Goal: Register for event/course: Sign up to attend an event or enroll in a course

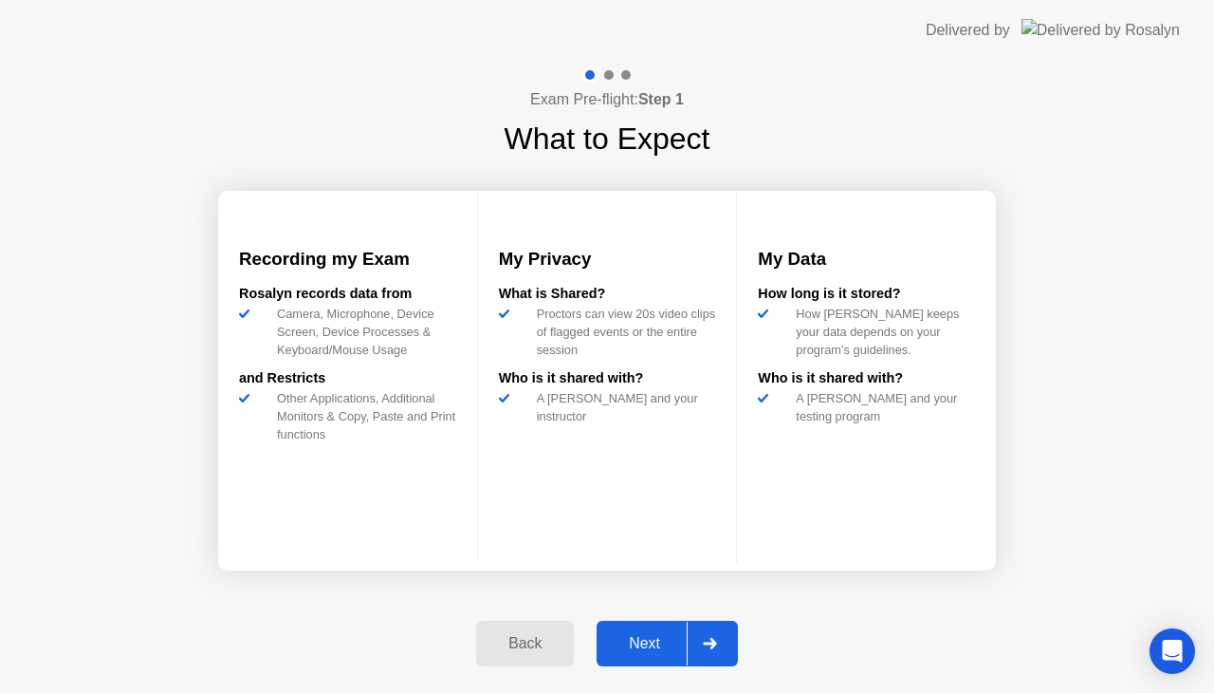
click at [715, 641] on icon at bounding box center [709, 643] width 13 height 11
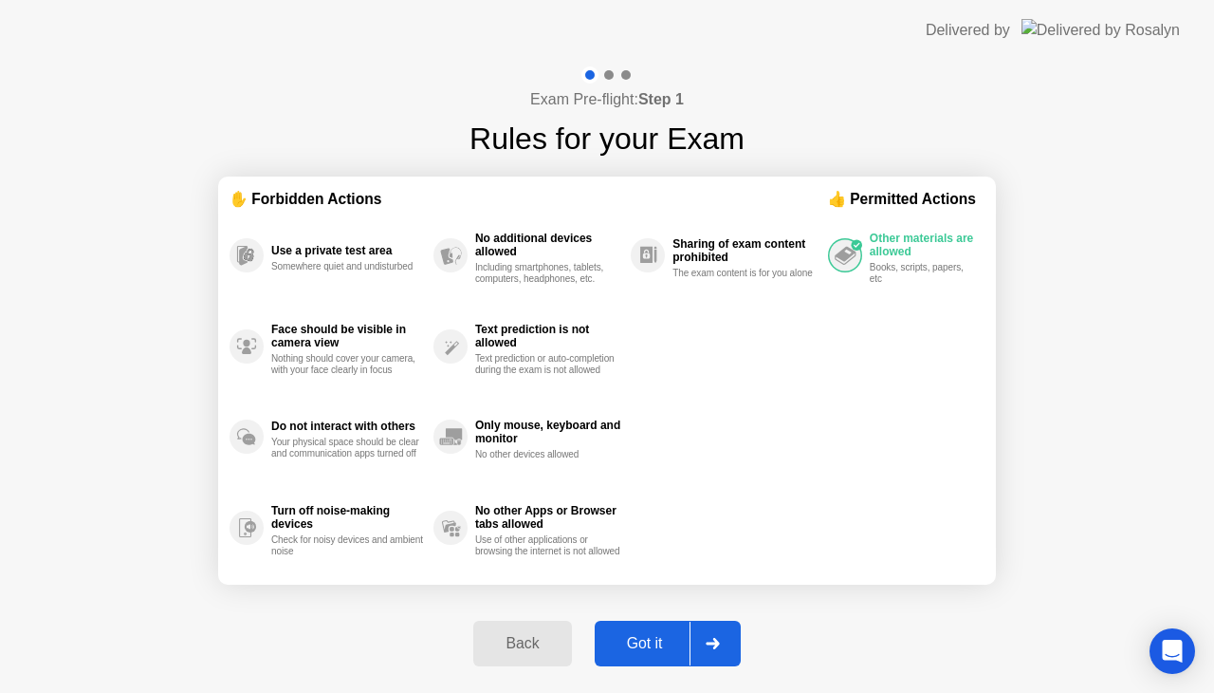
click at [715, 641] on icon at bounding box center [712, 643] width 13 height 11
select select "Available cameras"
select select "Available speakers"
select select "Available microphones"
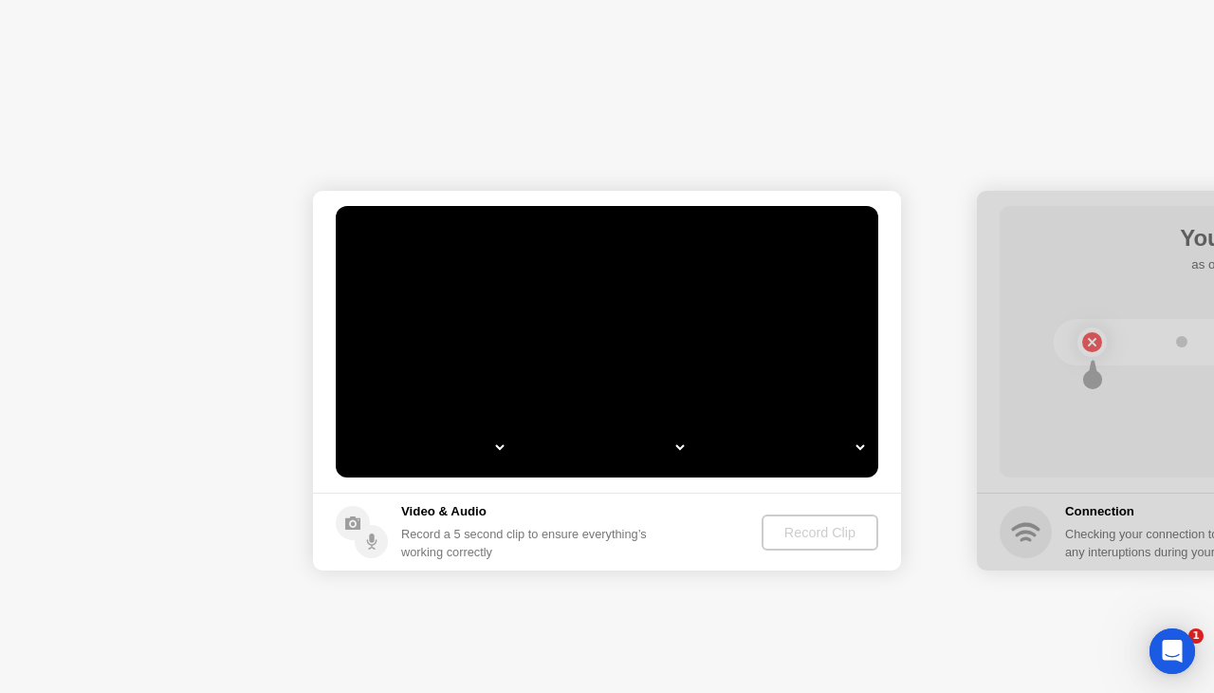
select select "**********"
select select "*******"
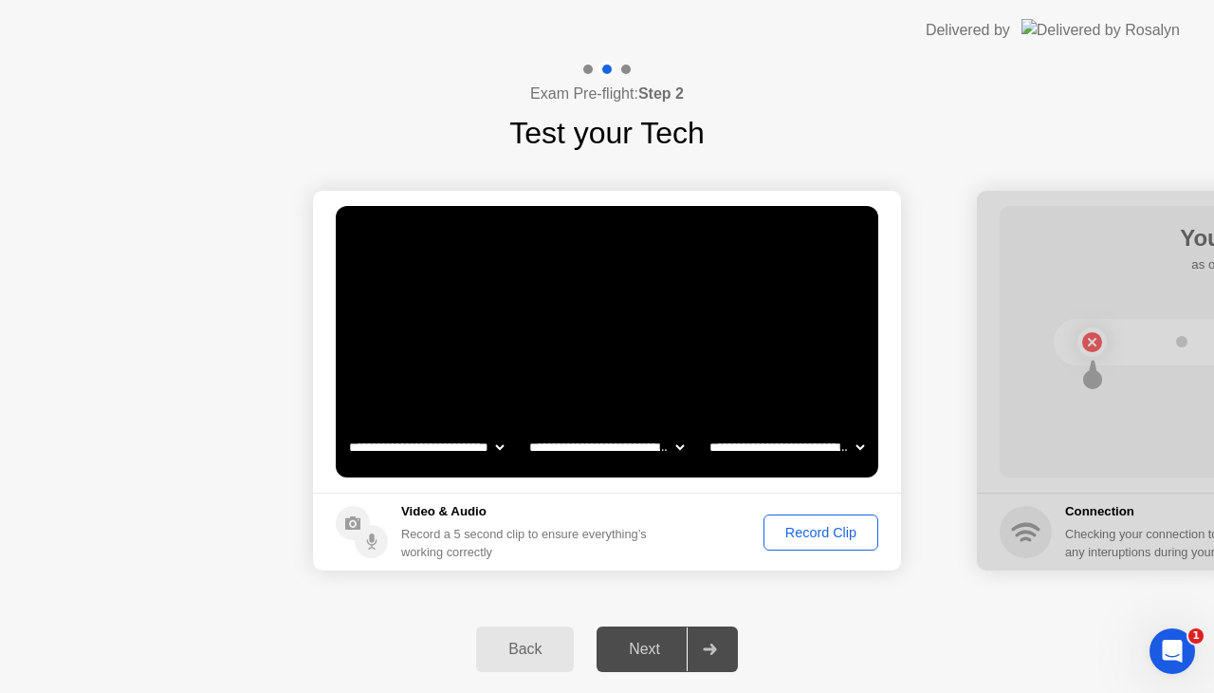
click at [818, 534] on div "Record Clip" at bounding box center [821, 532] width 102 height 15
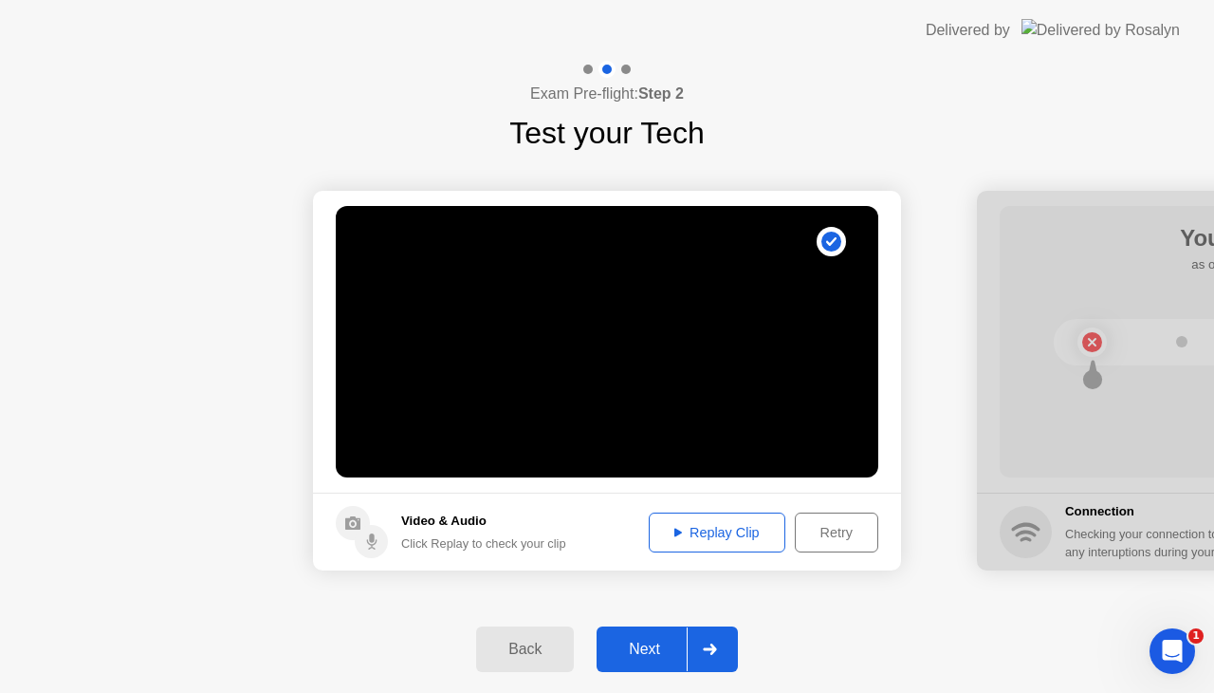
click at [707, 649] on icon at bounding box center [709, 648] width 13 height 11
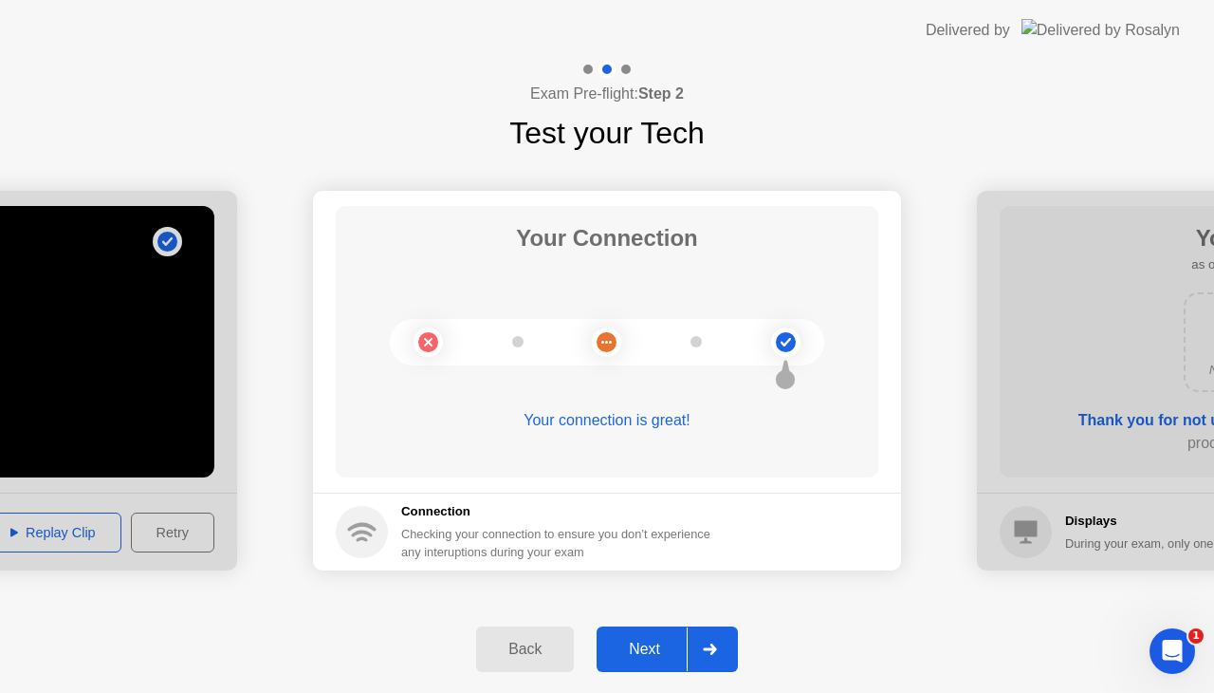
click at [710, 652] on icon at bounding box center [710, 648] width 14 height 11
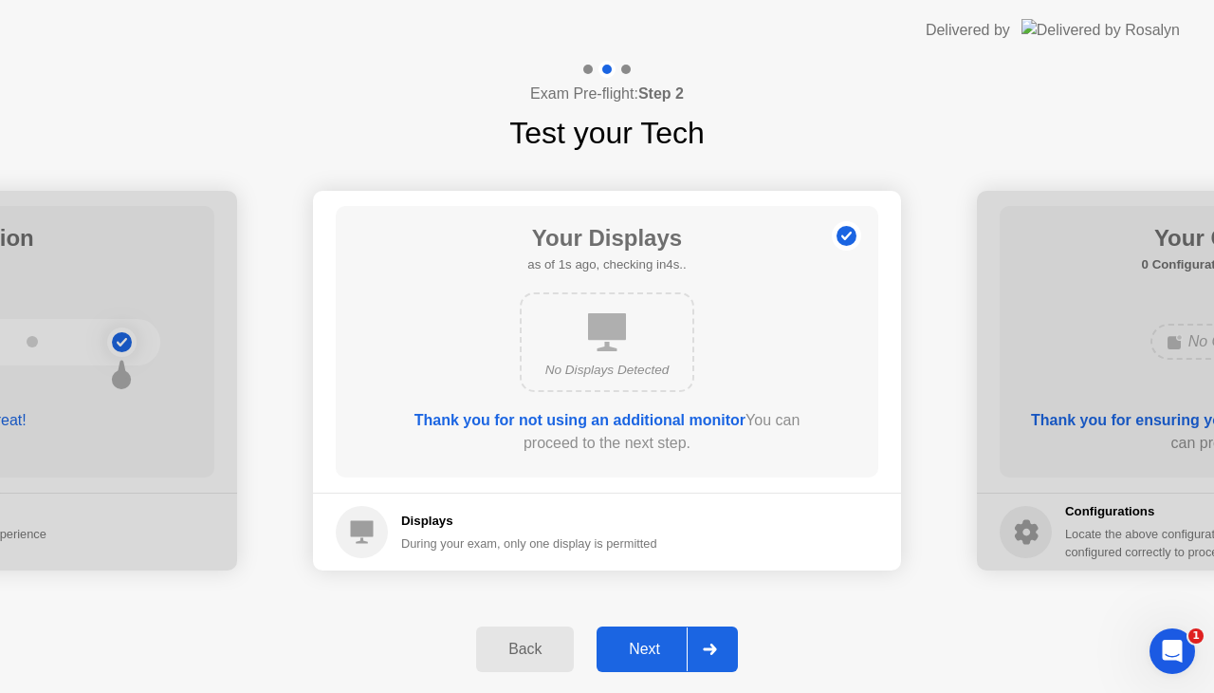
click at [710, 652] on icon at bounding box center [710, 648] width 14 height 11
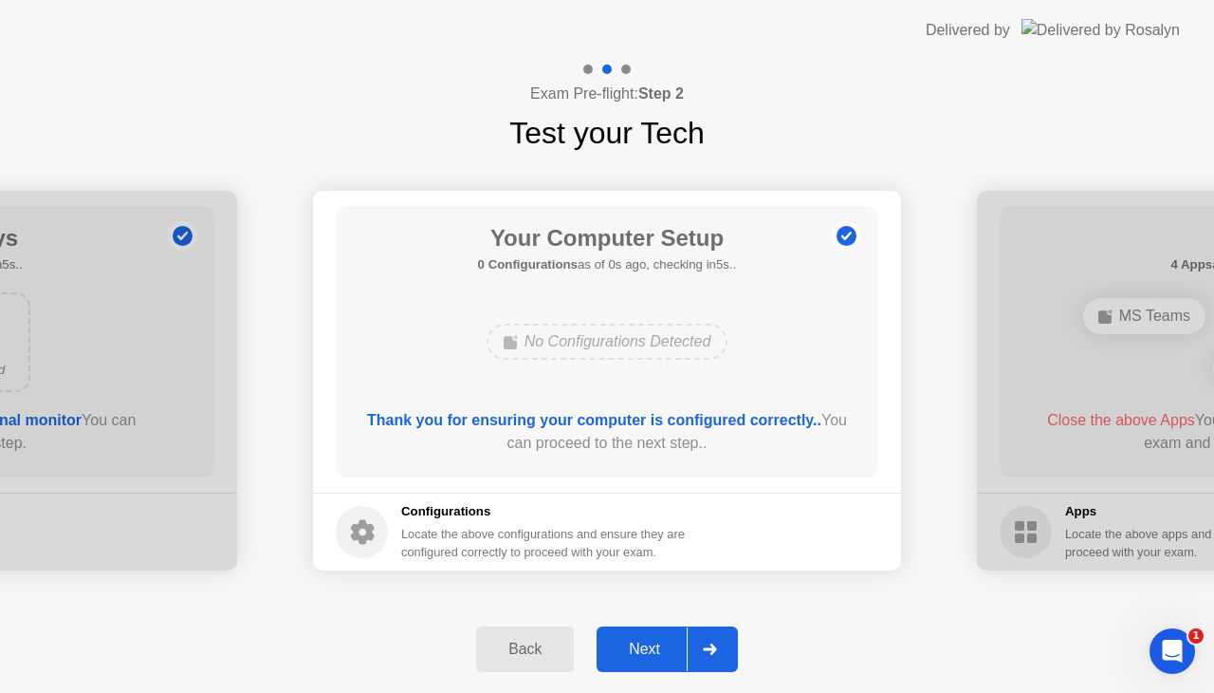
click at [710, 652] on icon at bounding box center [710, 648] width 14 height 11
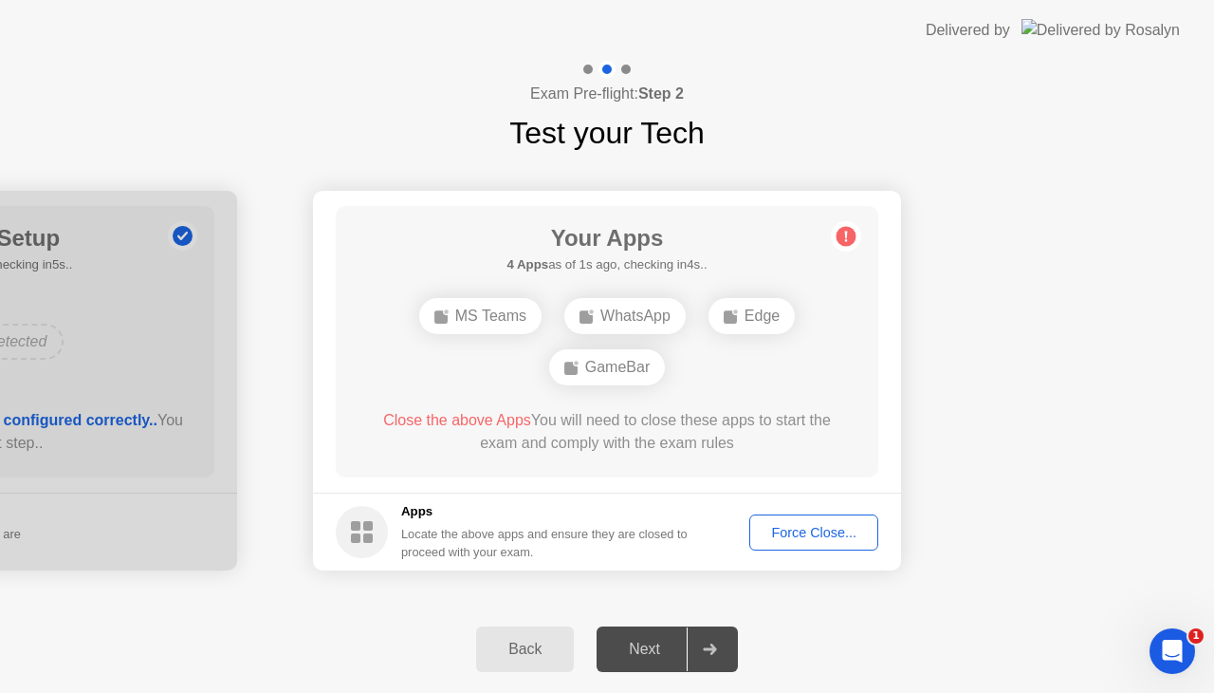
click at [800, 531] on div "Force Close..." at bounding box center [814, 532] width 116 height 15
click at [792, 528] on div "Force Close..." at bounding box center [814, 532] width 116 height 15
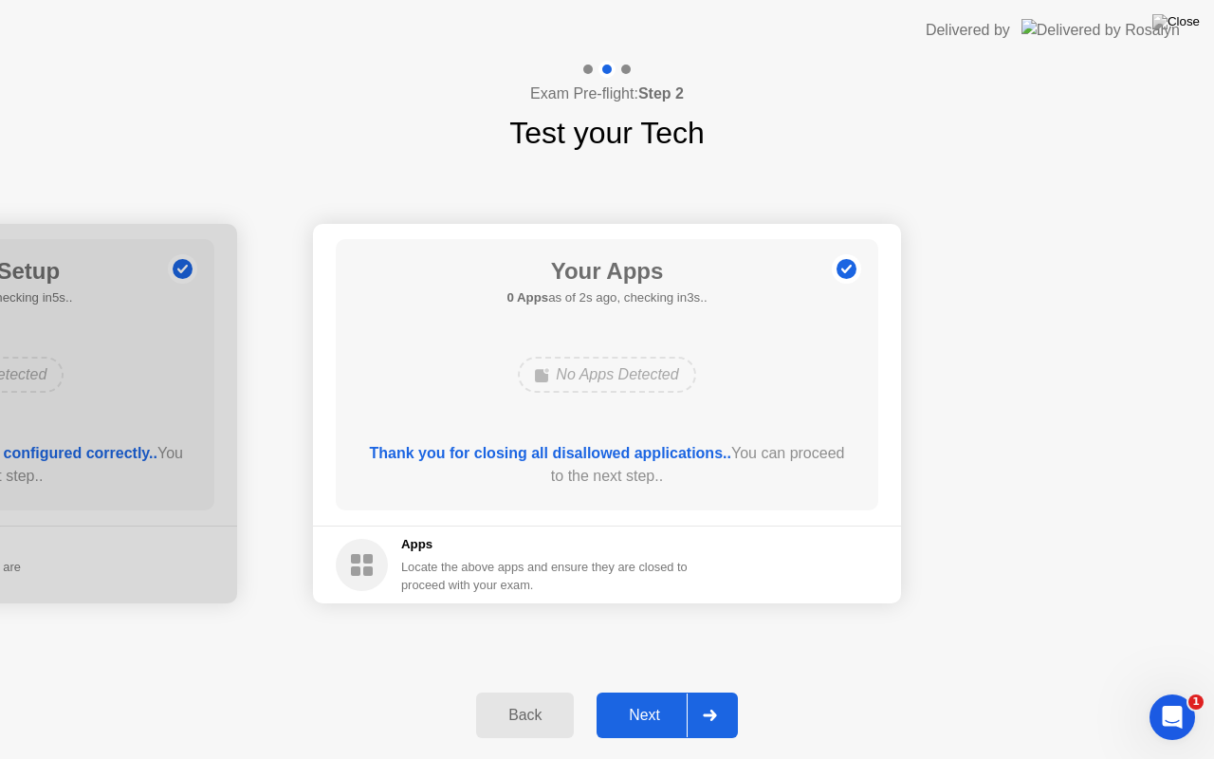
click at [713, 692] on div at bounding box center [710, 716] width 46 height 44
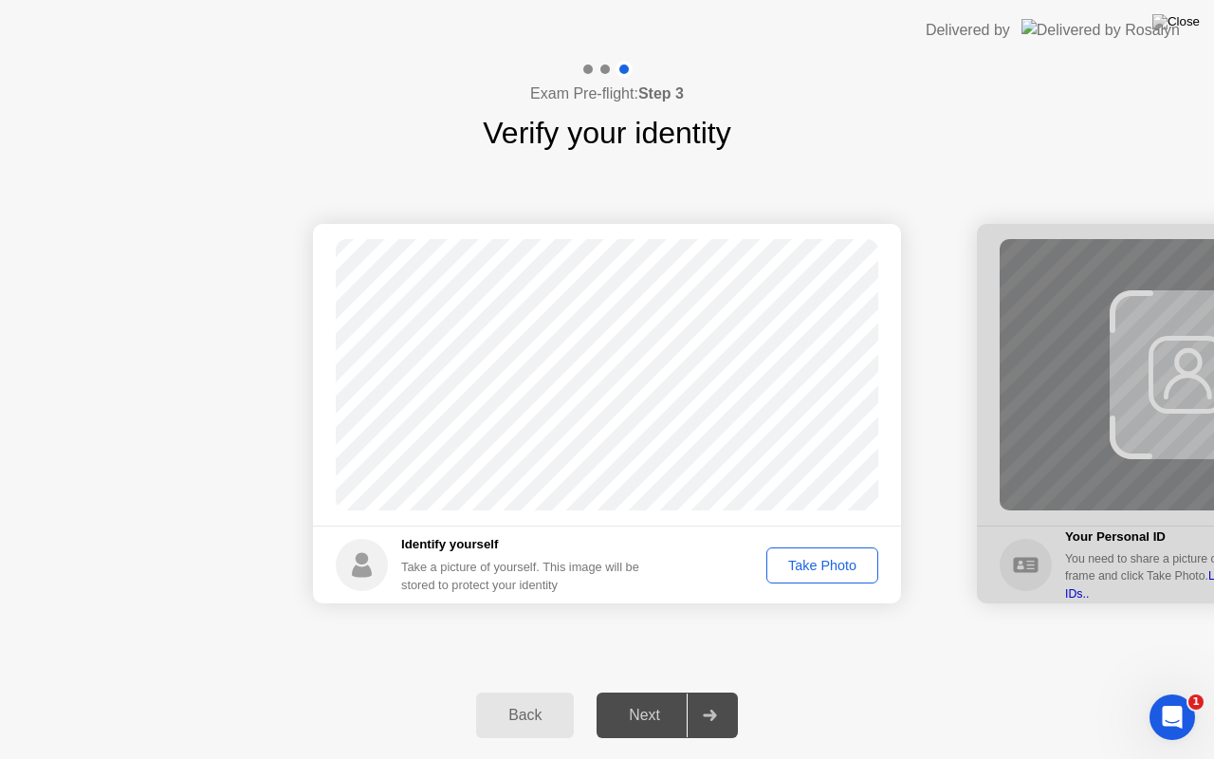
click at [811, 562] on div "Take Photo" at bounding box center [822, 565] width 99 height 15
click at [708, 692] on icon at bounding box center [710, 715] width 14 height 11
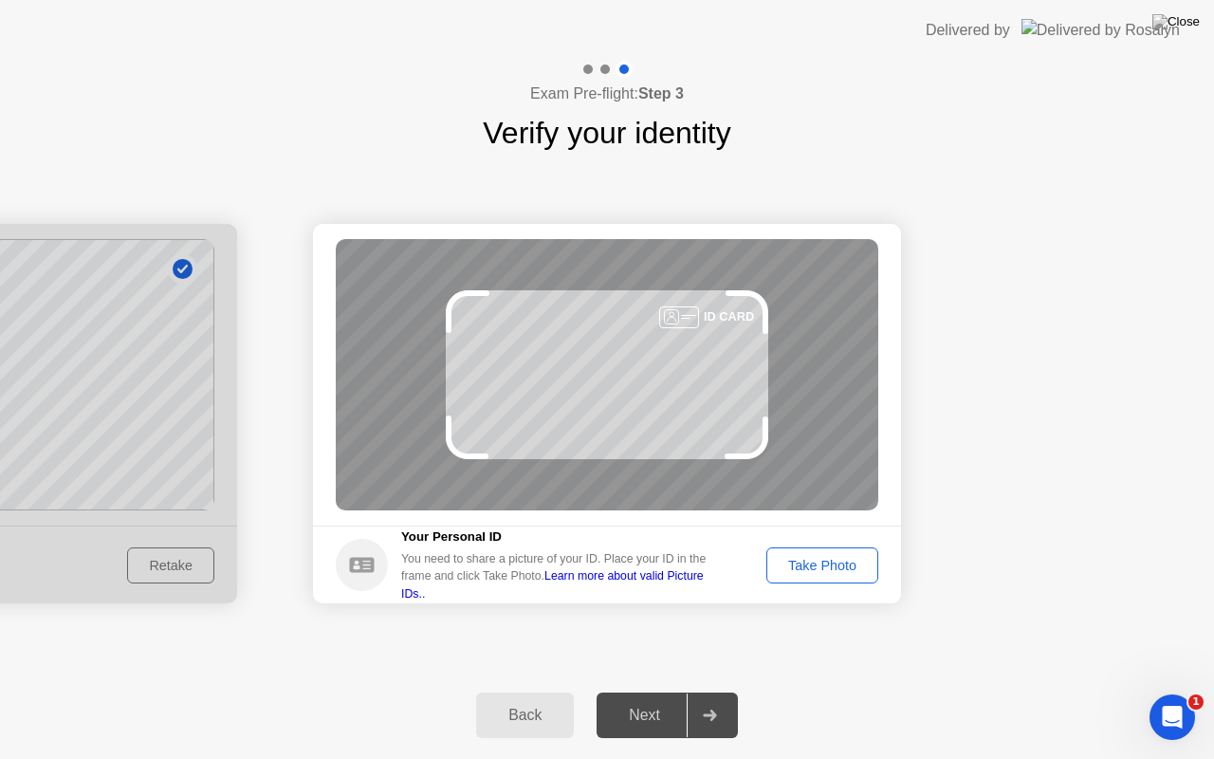
click at [826, 558] on div "Take Photo" at bounding box center [822, 565] width 99 height 15
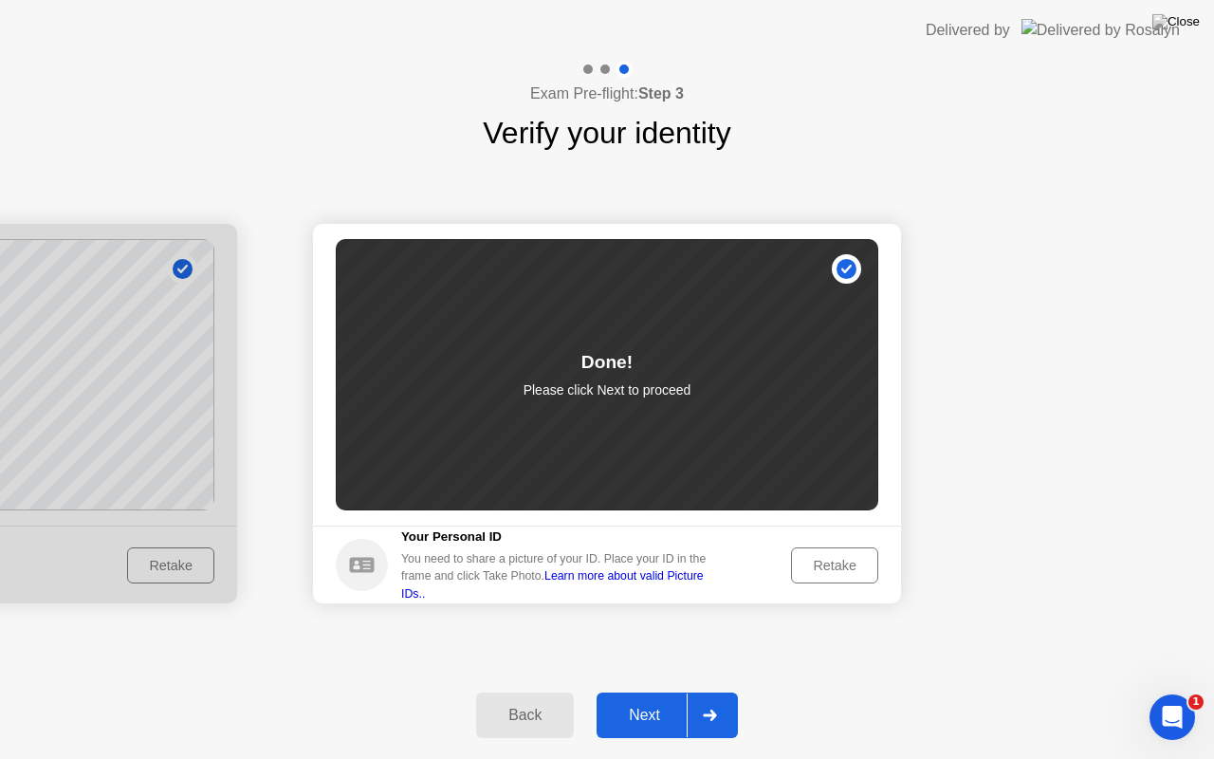
click at [709, 692] on icon at bounding box center [710, 715] width 14 height 11
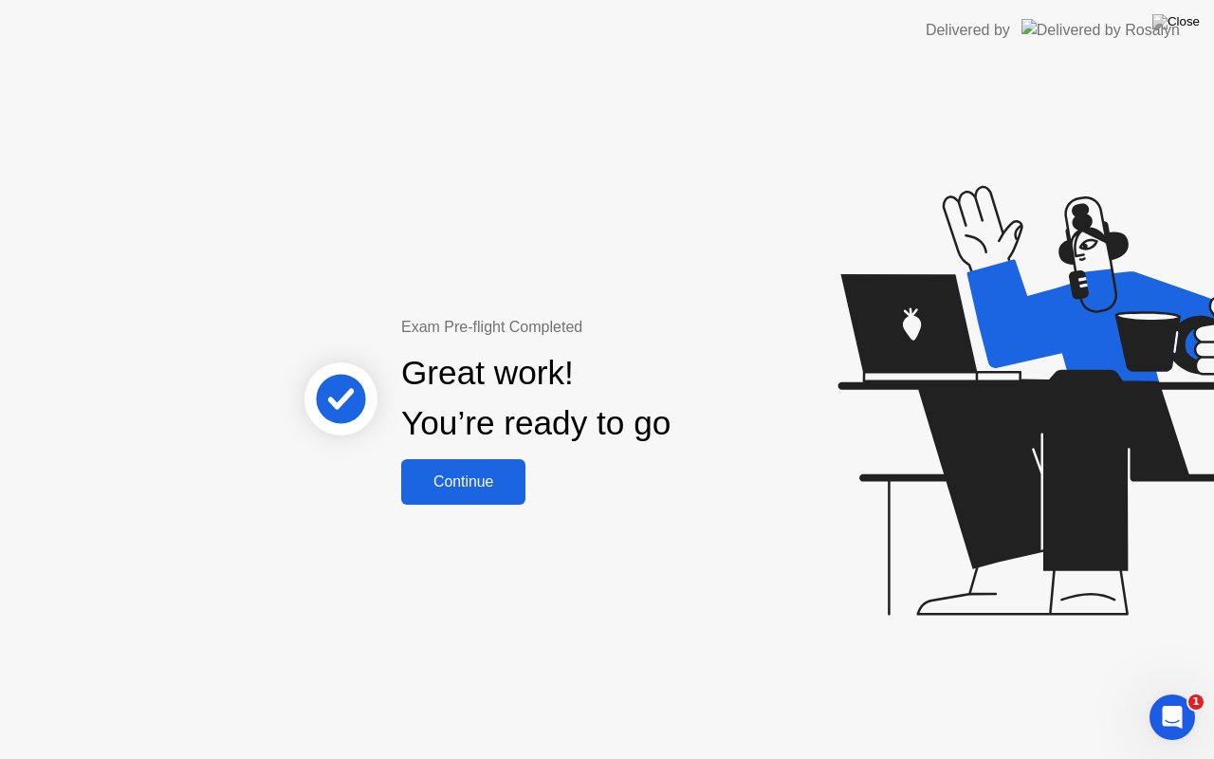
click at [466, 480] on div "Continue" at bounding box center [463, 481] width 113 height 17
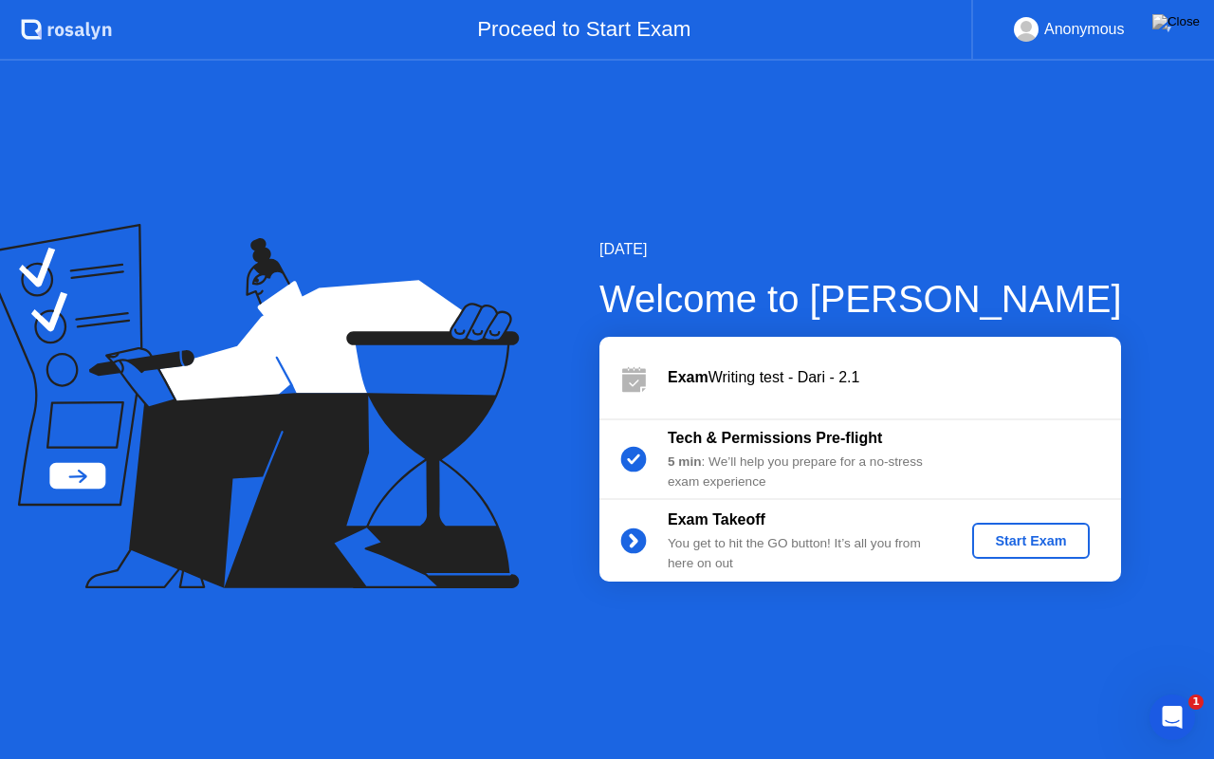
click at [1025, 540] on div "Start Exam" at bounding box center [1031, 540] width 102 height 15
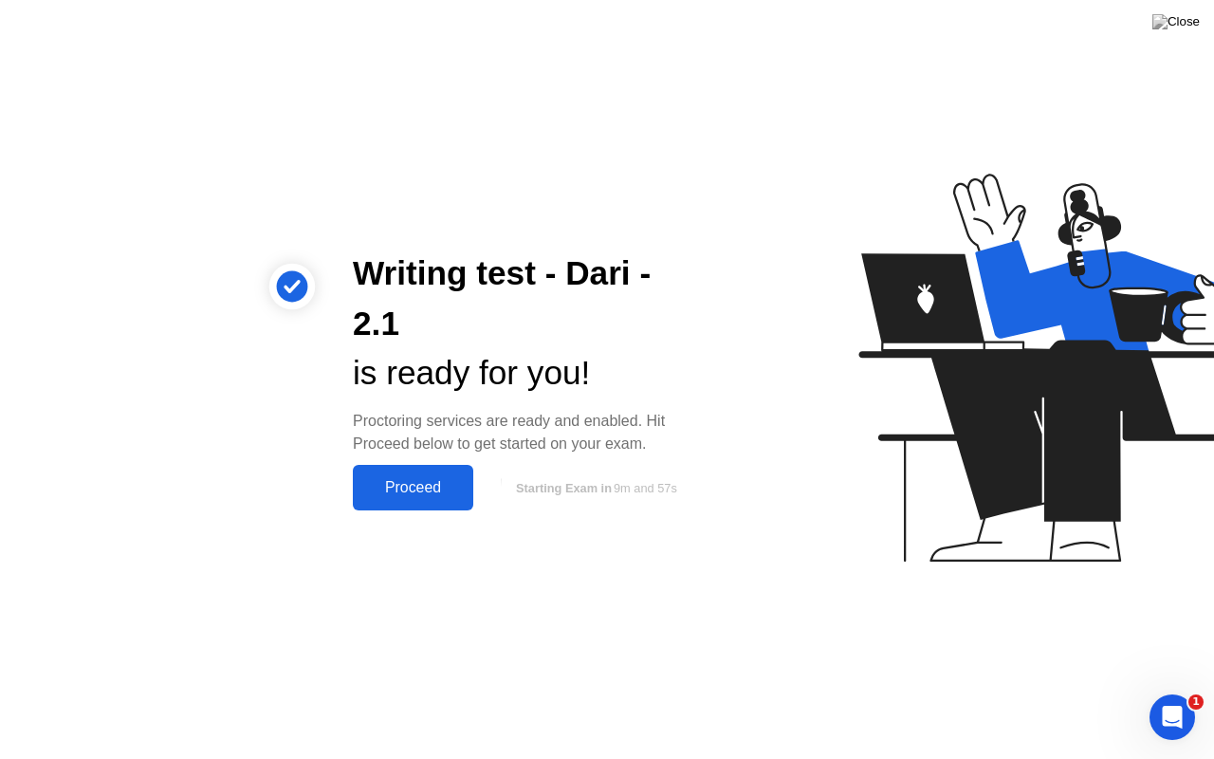
click at [419, 486] on div "Proceed" at bounding box center [413, 487] width 109 height 17
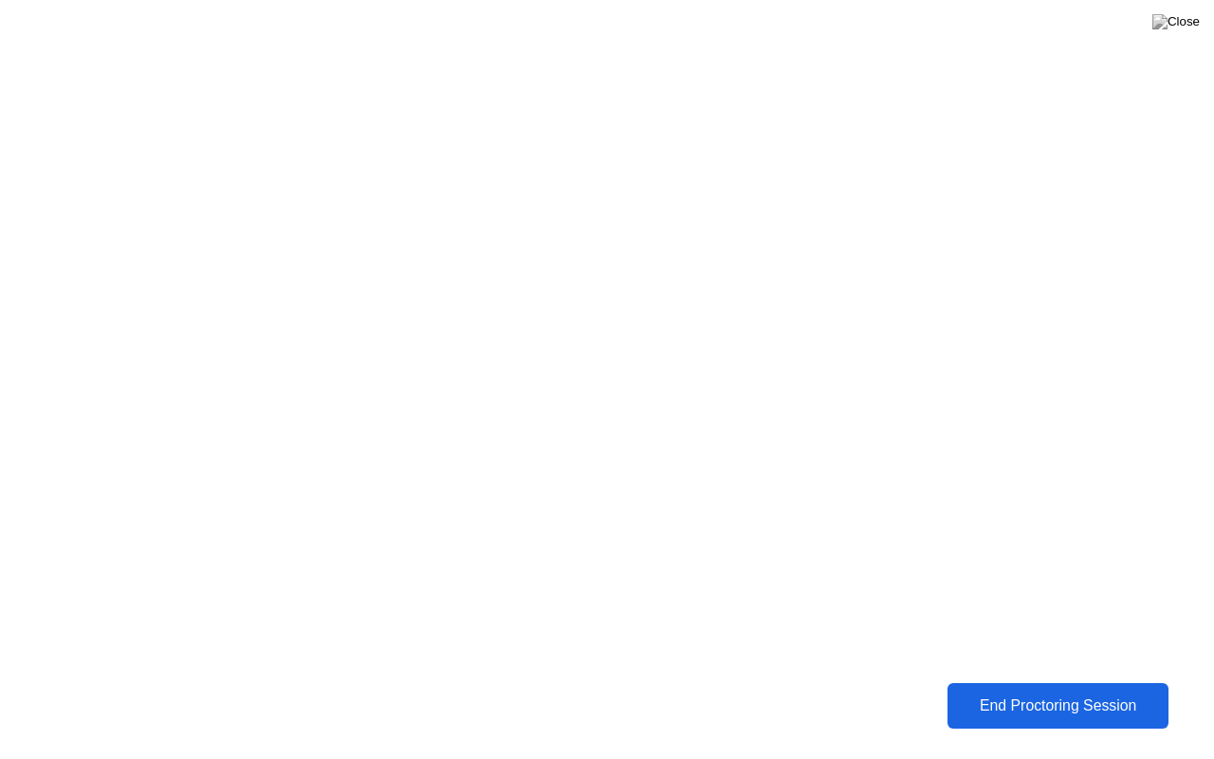
click at [1011, 692] on div "End Proctoring Session" at bounding box center [1059, 705] width 211 height 17
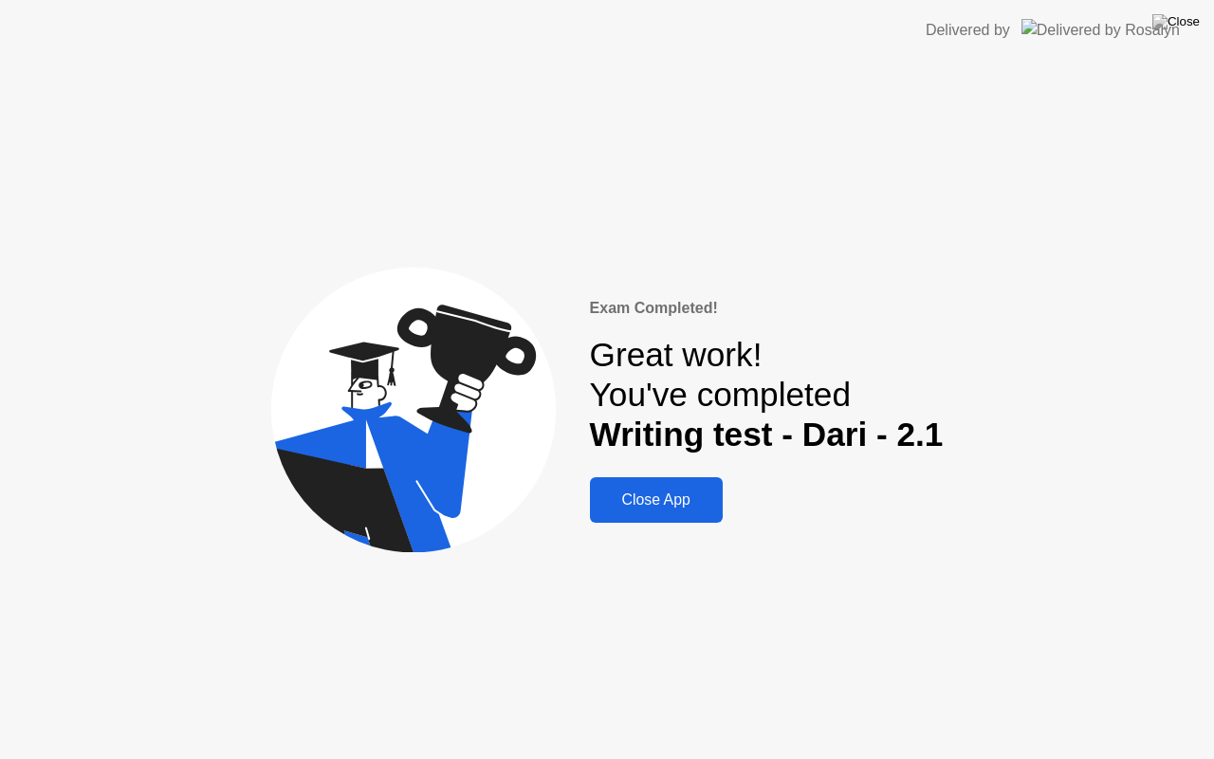
click at [651, 502] on div "Close App" at bounding box center [656, 499] width 121 height 17
